Goal: Task Accomplishment & Management: Use online tool/utility

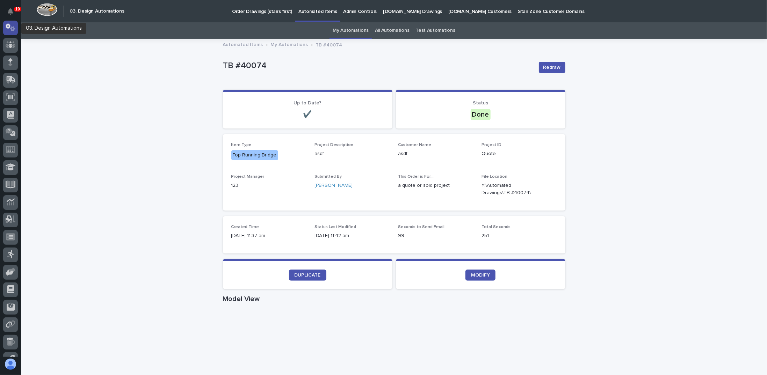
click at [3, 27] on div at bounding box center [10, 28] width 15 height 15
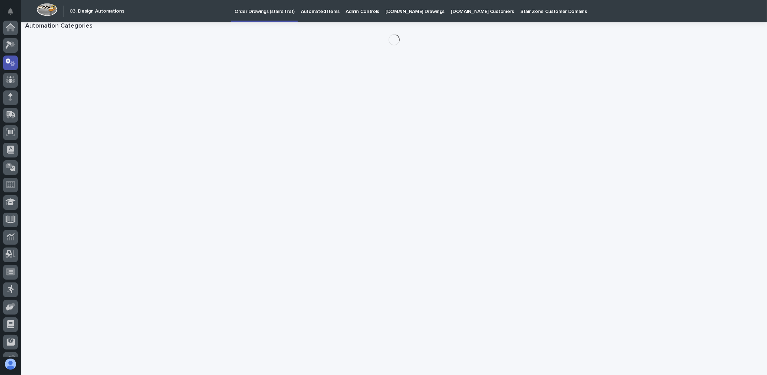
scroll to position [35, 0]
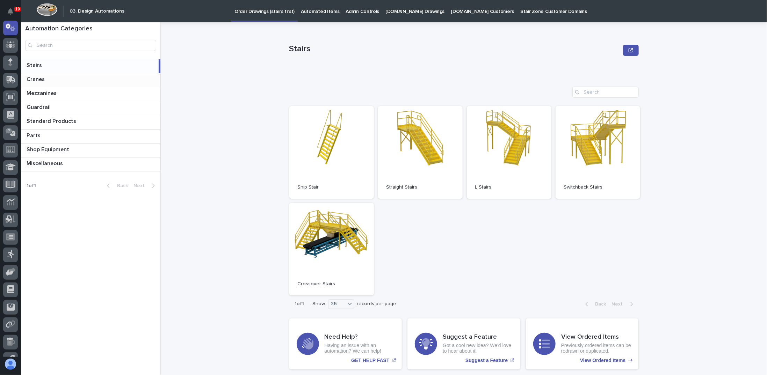
click at [53, 83] on div "Cranes Cranes" at bounding box center [90, 80] width 139 height 14
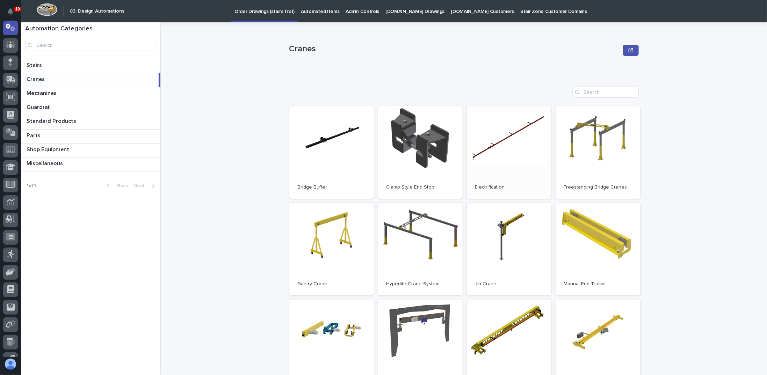
click at [508, 143] on link "Open" at bounding box center [509, 152] width 85 height 93
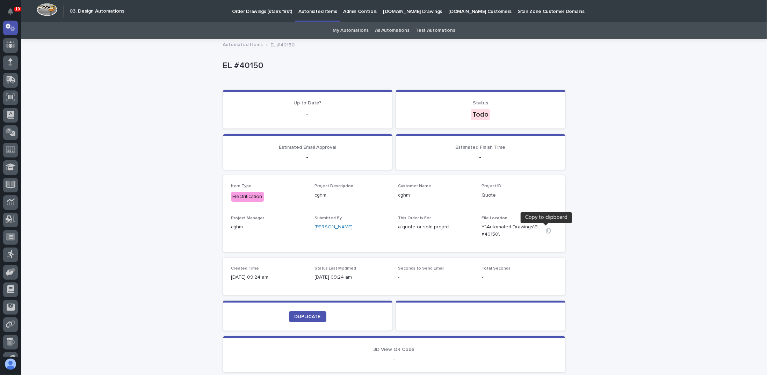
click at [547, 230] on icon "button" at bounding box center [549, 231] width 6 height 6
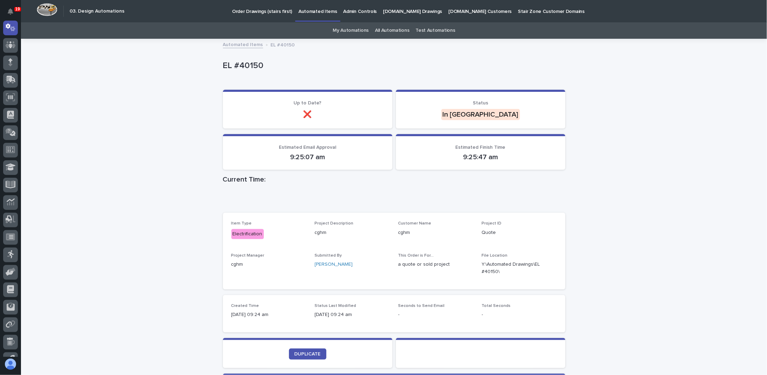
scroll to position [94, 0]
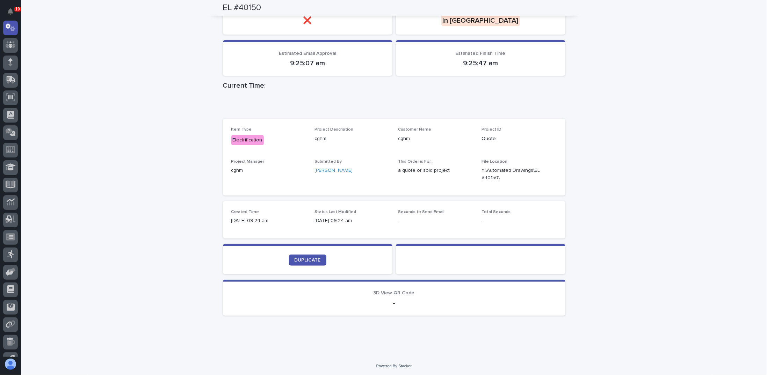
click at [305, 253] on section "DUPLICATE" at bounding box center [308, 259] width 170 height 30
click at [304, 256] on link "DUPLICATE" at bounding box center [307, 260] width 37 height 11
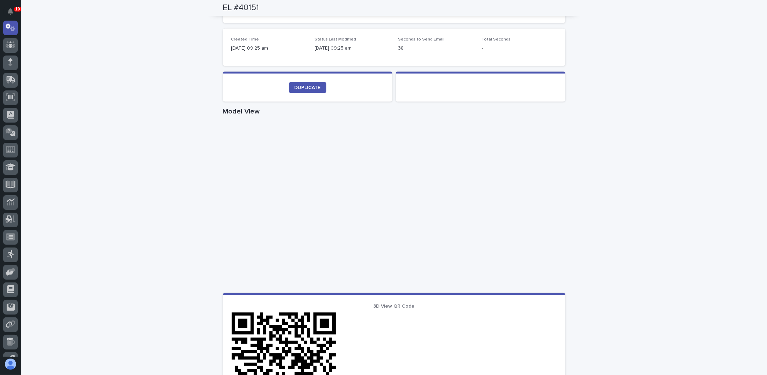
scroll to position [376, 0]
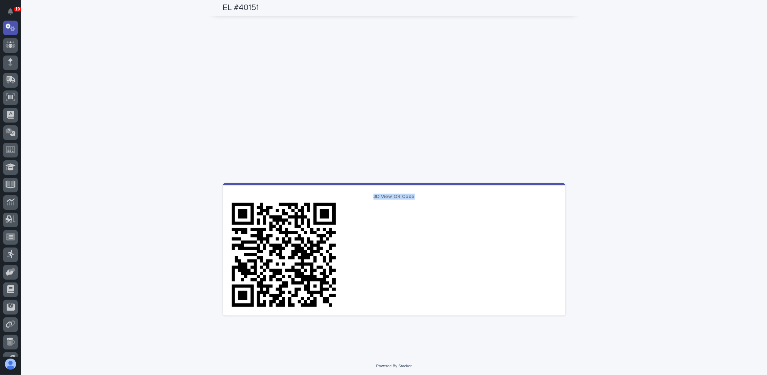
drag, startPoint x: 373, startPoint y: 196, endPoint x: 412, endPoint y: 196, distance: 39.1
click at [412, 196] on p "3D View QR Code" at bounding box center [394, 197] width 326 height 6
click at [390, 214] on div at bounding box center [394, 255] width 326 height 105
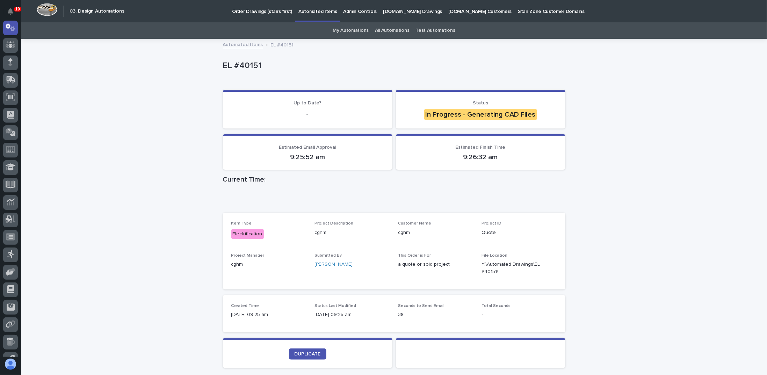
scroll to position [105, 0]
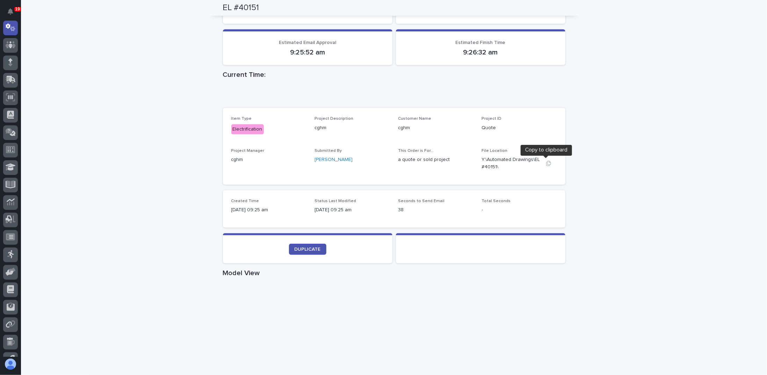
click at [547, 164] on icon "button" at bounding box center [549, 164] width 6 height 6
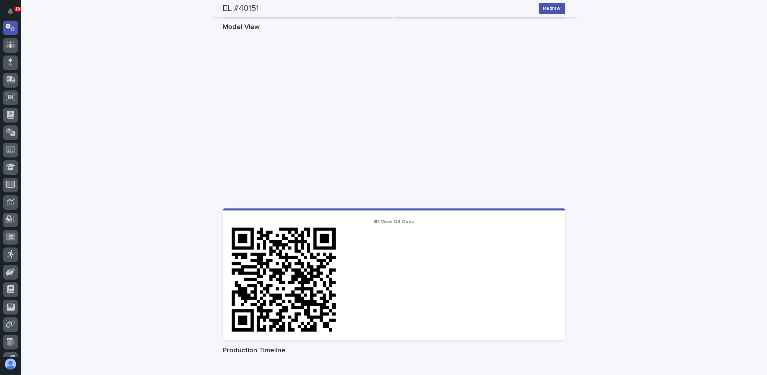
scroll to position [263, 0]
